Goal: Communication & Community: Share content

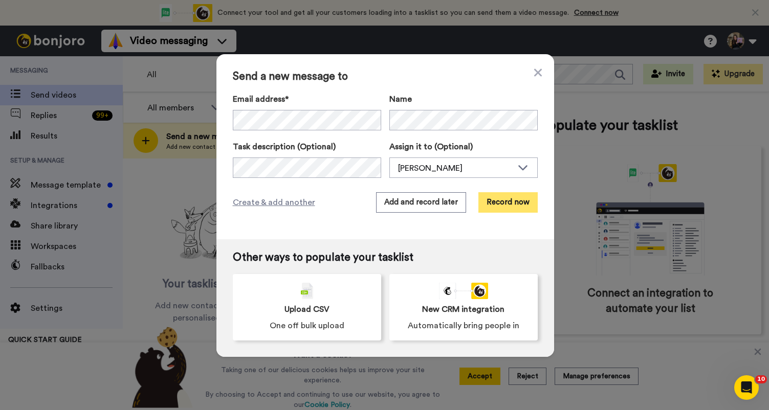
click at [496, 200] on button "Record now" at bounding box center [508, 202] width 59 height 20
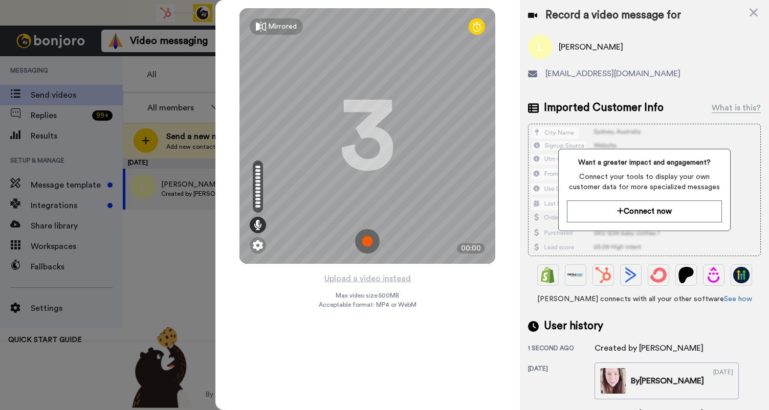
click at [369, 233] on img at bounding box center [367, 241] width 25 height 25
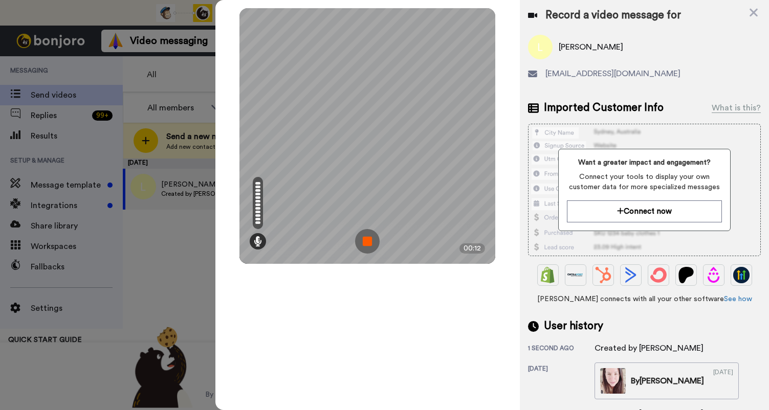
click at [364, 241] on img at bounding box center [367, 241] width 25 height 25
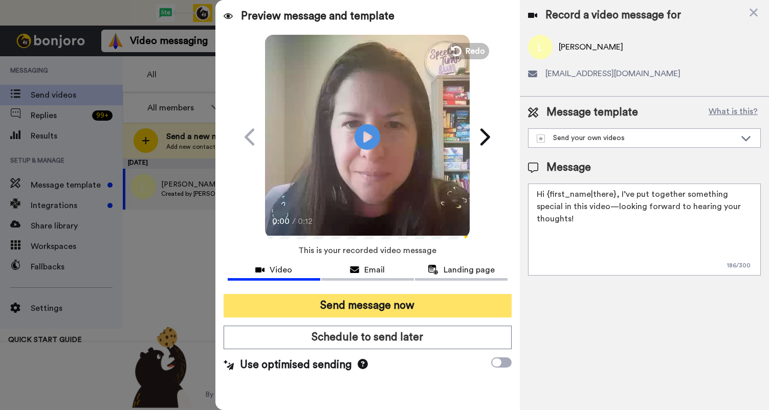
click at [384, 311] on button "Send message now" at bounding box center [368, 306] width 288 height 24
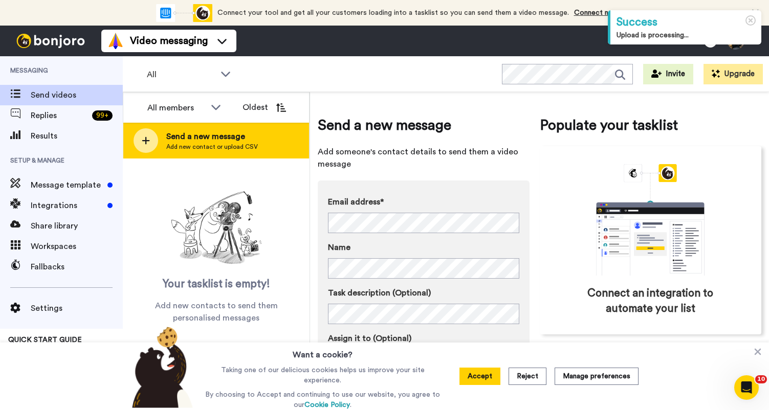
click at [251, 124] on div "Send a new message Add new contact or upload CSV" at bounding box center [216, 141] width 186 height 36
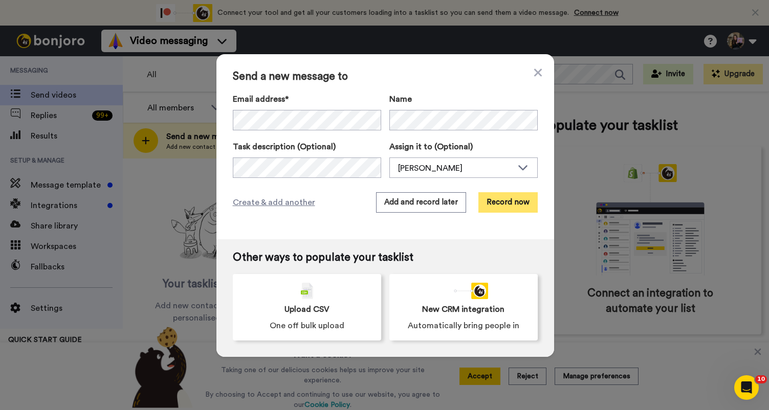
click at [492, 194] on button "Record now" at bounding box center [508, 202] width 59 height 20
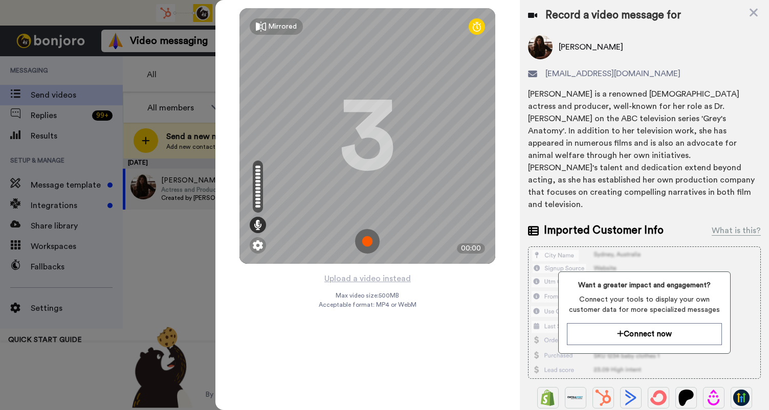
click at [369, 243] on img at bounding box center [367, 241] width 25 height 25
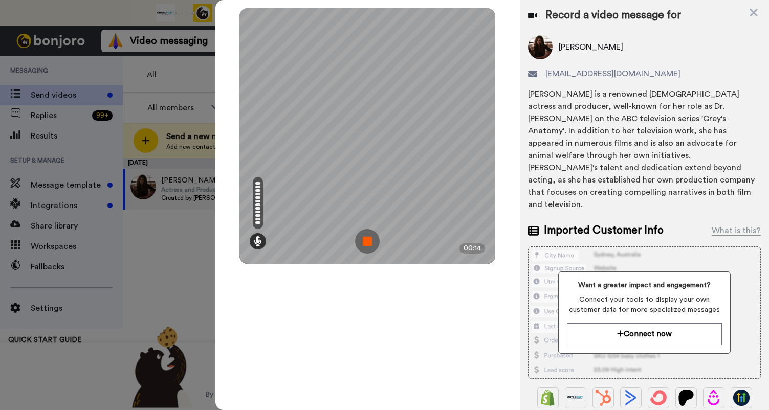
click at [369, 243] on img at bounding box center [367, 241] width 25 height 25
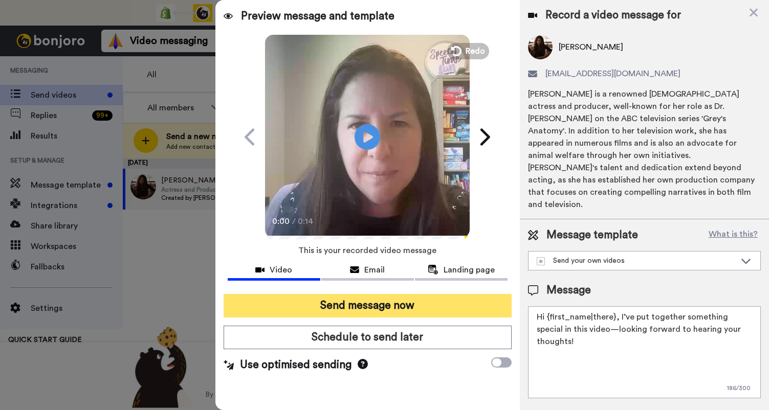
click at [361, 301] on button "Send message now" at bounding box center [368, 306] width 288 height 24
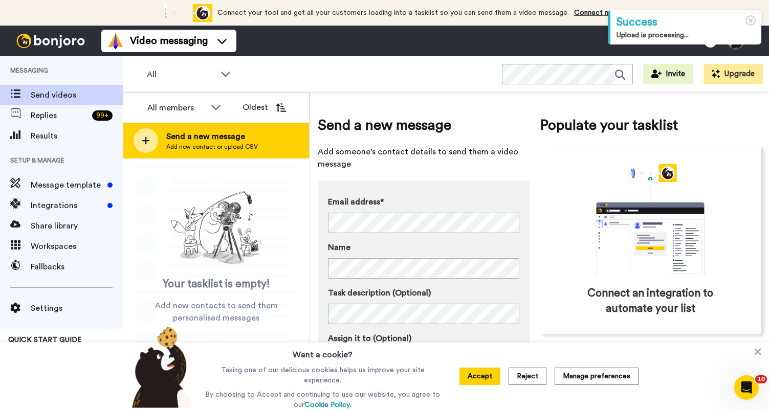
click at [268, 145] on div "Send a new message Add new contact or upload CSV" at bounding box center [216, 141] width 186 height 36
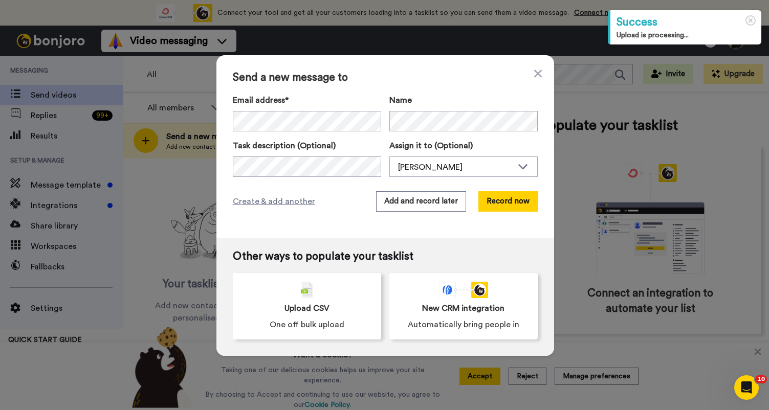
click at [308, 111] on div "Email address*" at bounding box center [307, 112] width 148 height 37
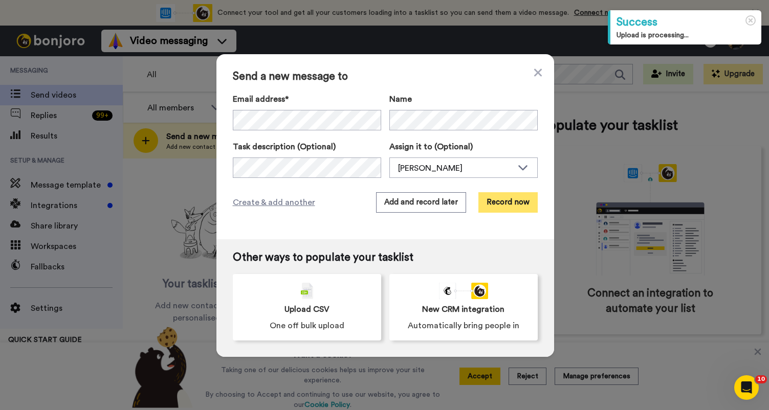
click at [519, 199] on button "Record now" at bounding box center [508, 202] width 59 height 20
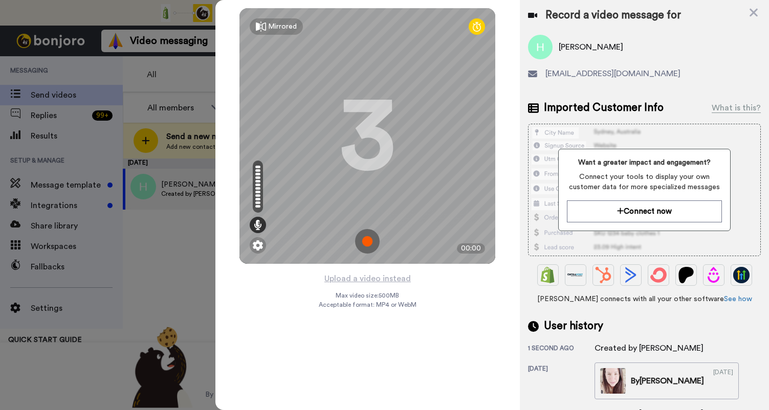
click at [365, 244] on img at bounding box center [367, 241] width 25 height 25
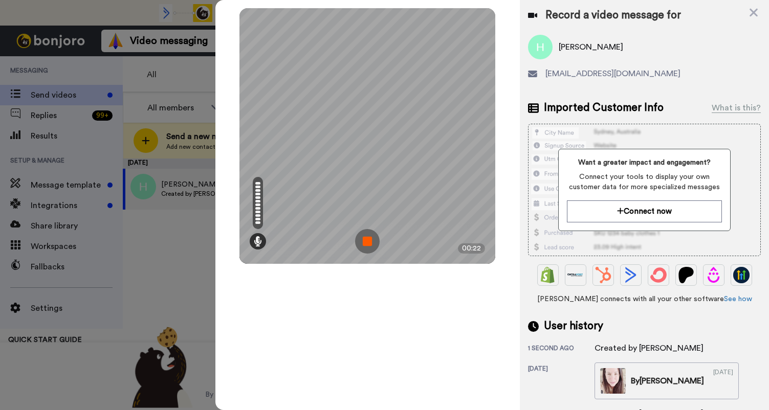
click at [365, 244] on img at bounding box center [367, 241] width 25 height 25
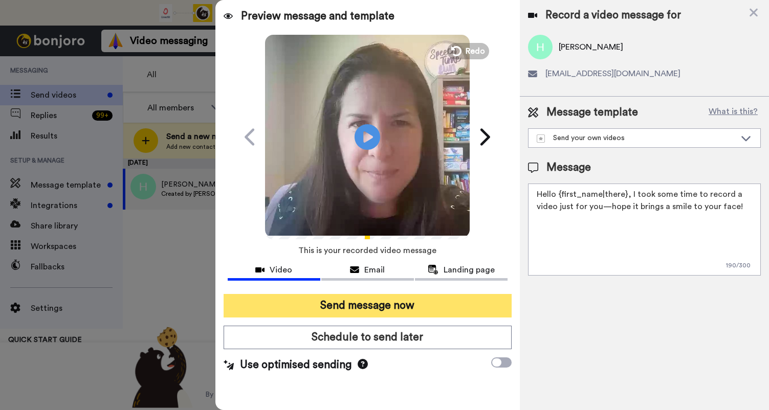
click at [355, 305] on button "Send message now" at bounding box center [368, 306] width 288 height 24
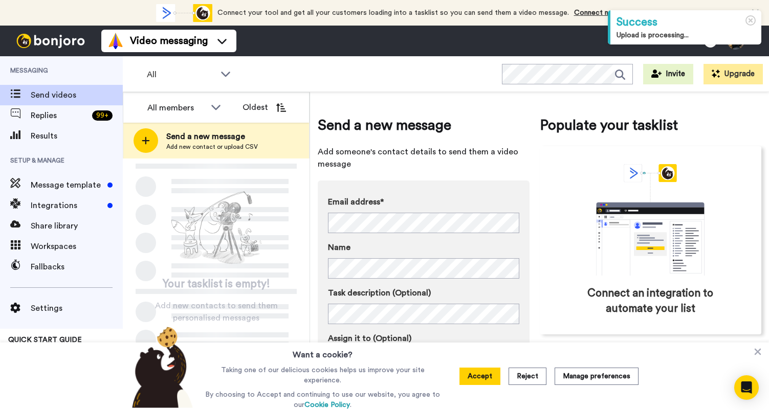
click at [221, 138] on span "Send a new message" at bounding box center [212, 137] width 92 height 12
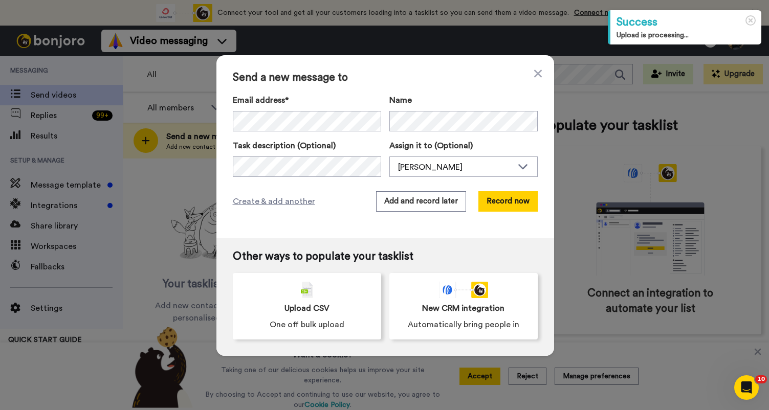
click at [309, 108] on div "Email address*" at bounding box center [307, 112] width 148 height 37
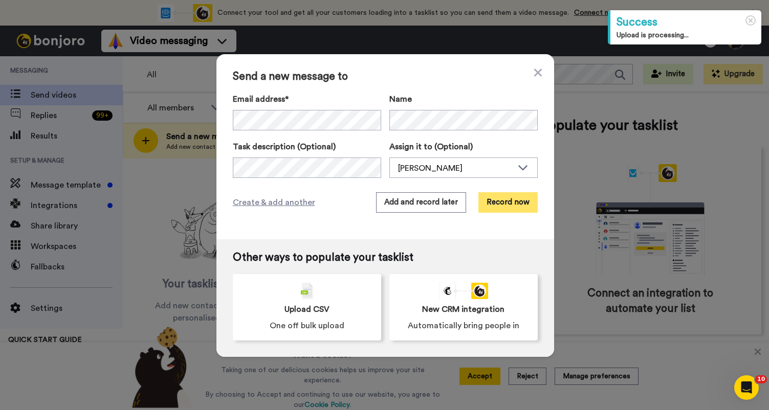
click at [503, 207] on button "Record now" at bounding box center [508, 202] width 59 height 20
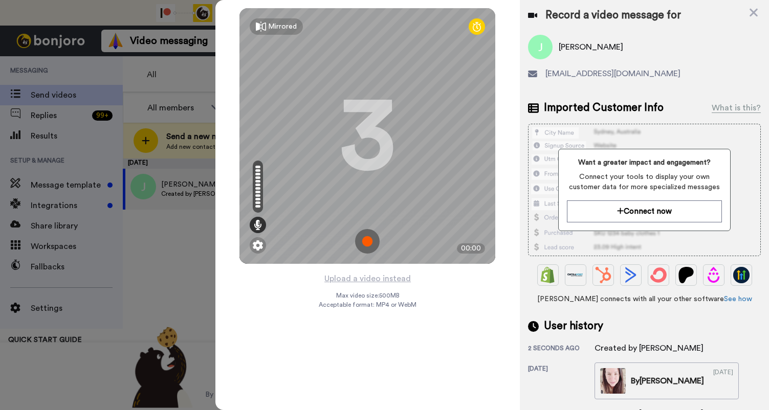
click at [375, 251] on img at bounding box center [367, 241] width 25 height 25
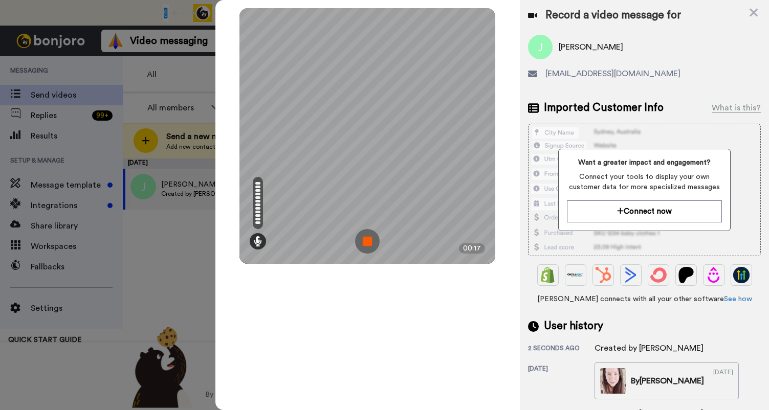
click at [374, 249] on img at bounding box center [367, 241] width 25 height 25
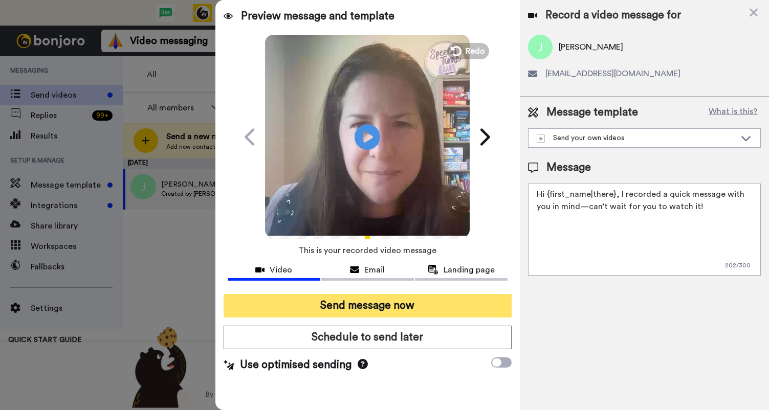
click at [401, 300] on button "Send message now" at bounding box center [368, 306] width 288 height 24
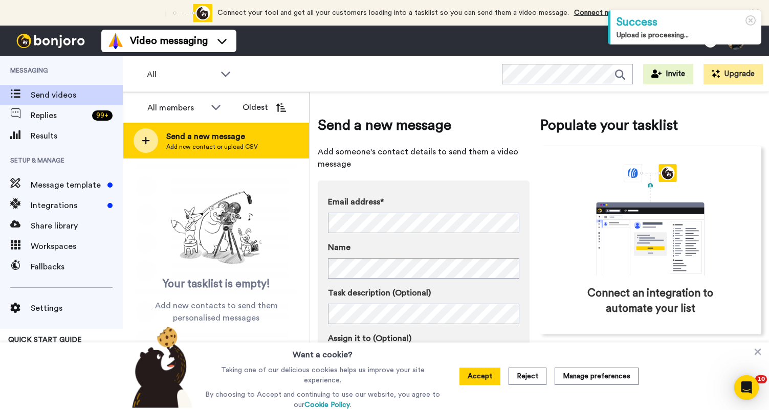
click at [237, 145] on span "Add new contact or upload CSV" at bounding box center [212, 147] width 92 height 8
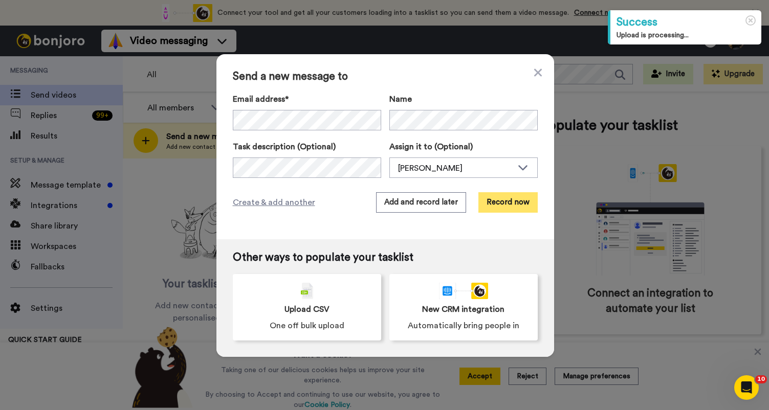
click at [516, 199] on button "Record now" at bounding box center [508, 202] width 59 height 20
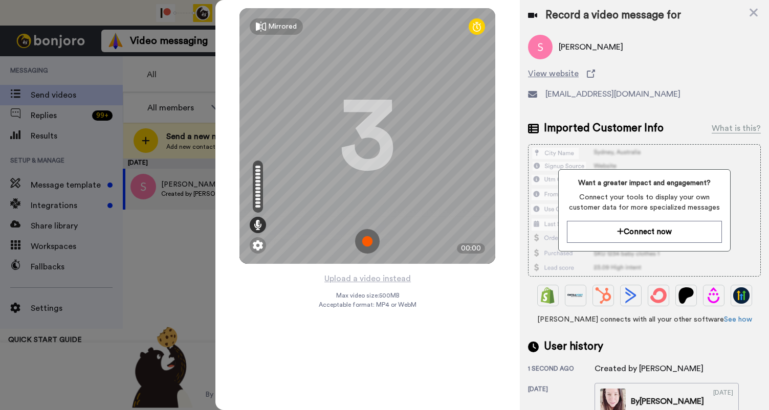
click at [366, 245] on img at bounding box center [367, 241] width 25 height 25
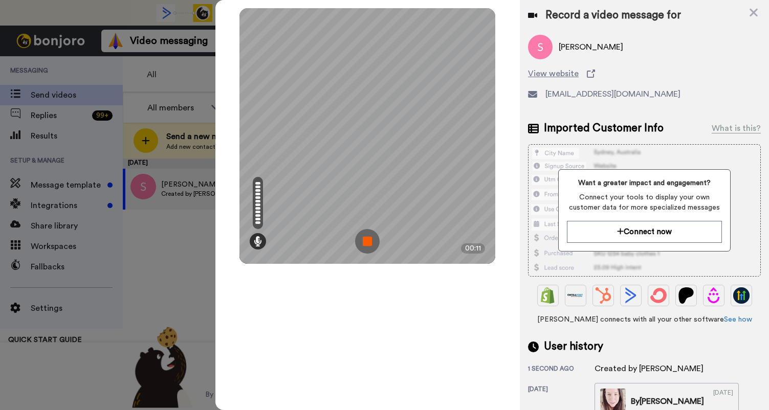
click at [366, 245] on img at bounding box center [367, 241] width 25 height 25
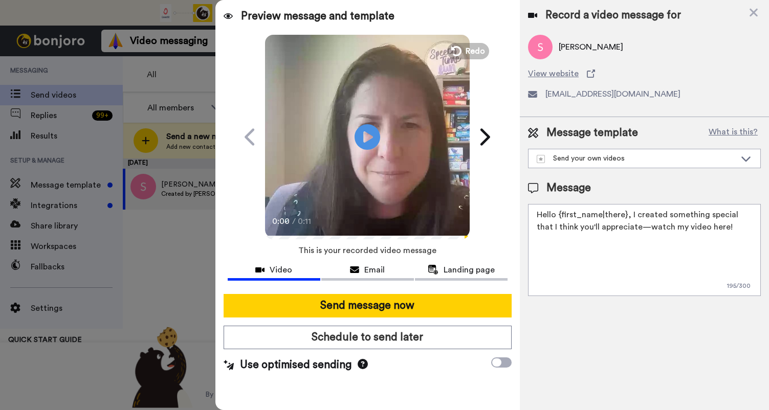
click at [394, 320] on div "Send message now Schedule to send later Use optimised sending" at bounding box center [367, 333] width 305 height 95
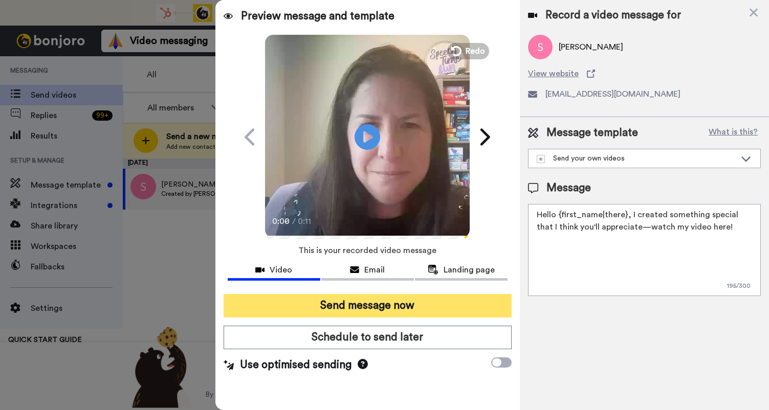
click at [394, 309] on button "Send message now" at bounding box center [368, 306] width 288 height 24
